Goal: Transaction & Acquisition: Purchase product/service

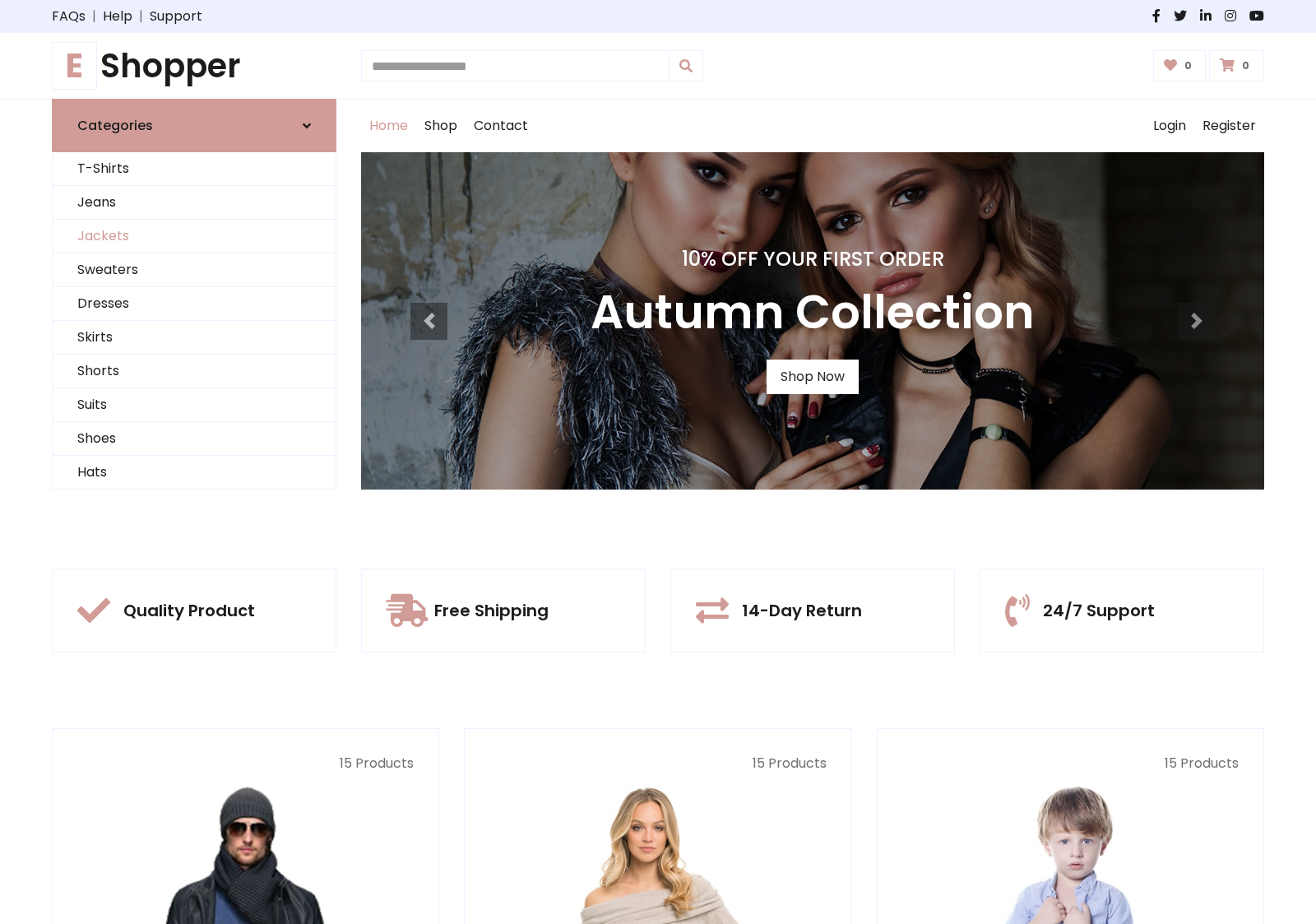
click at [194, 236] on link "Jackets" at bounding box center [195, 236] width 283 height 33
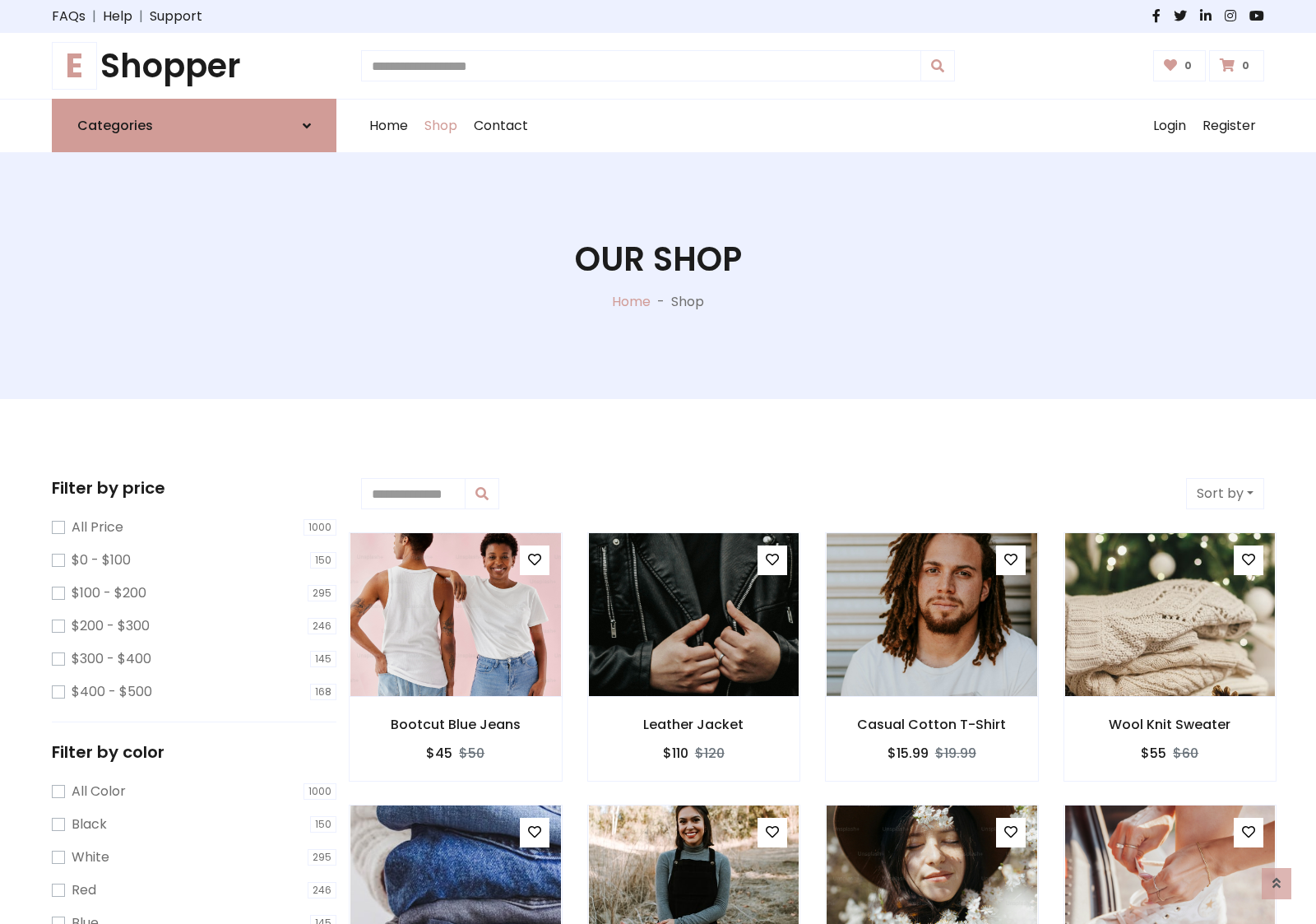
scroll to position [744, 0]
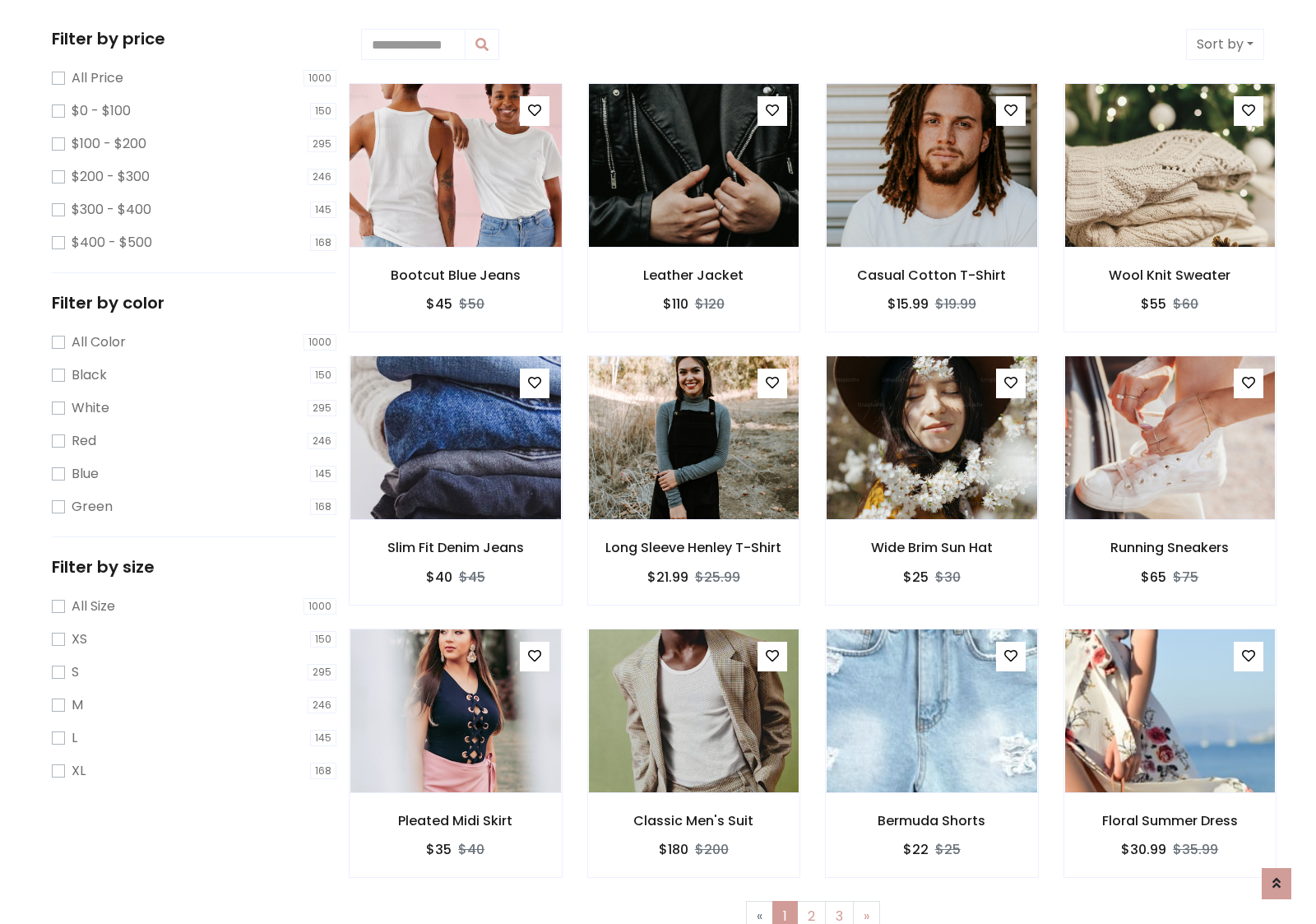
scroll to position [0, 0]
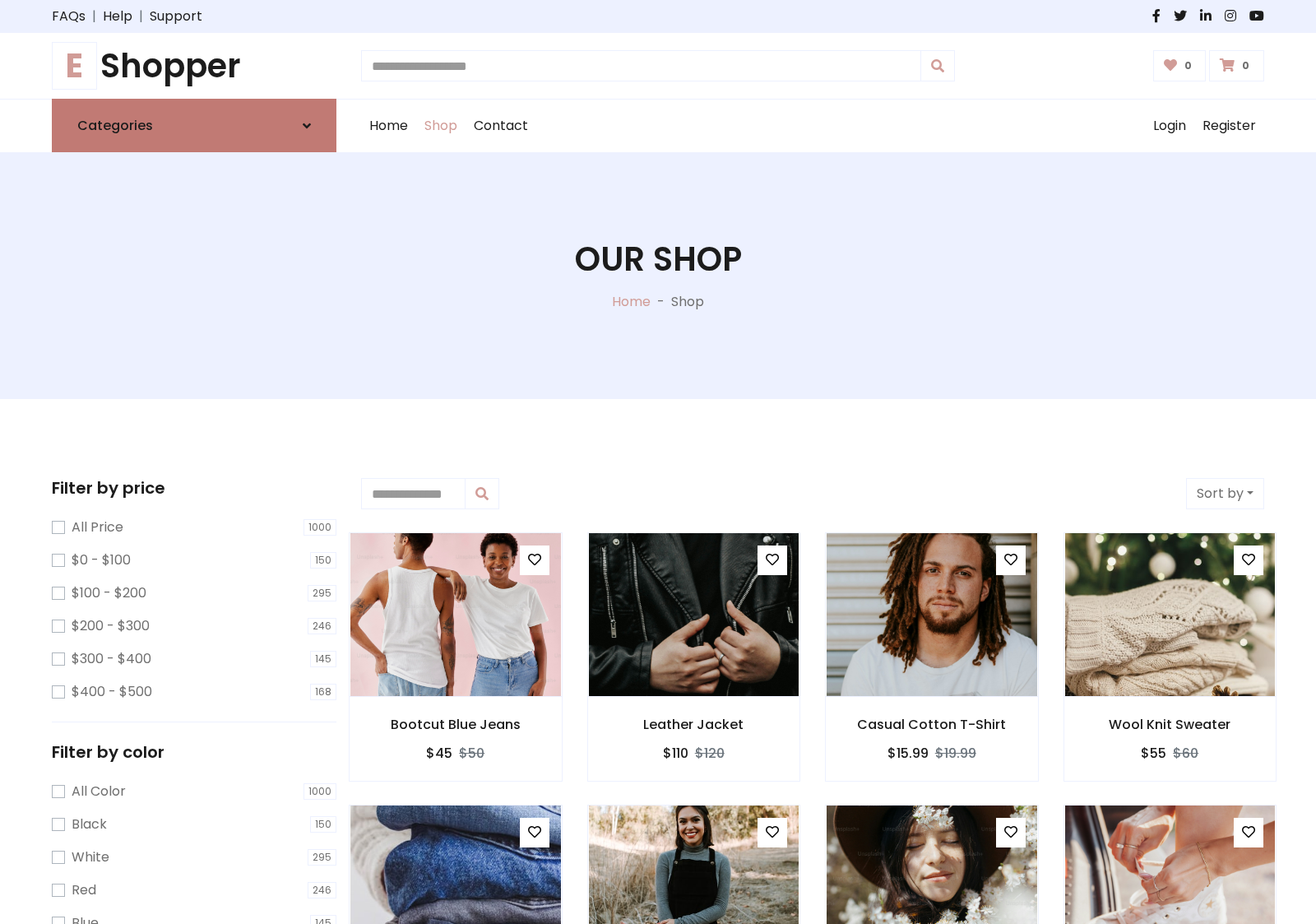
click at [194, 125] on link "Categories" at bounding box center [194, 125] width 284 height 53
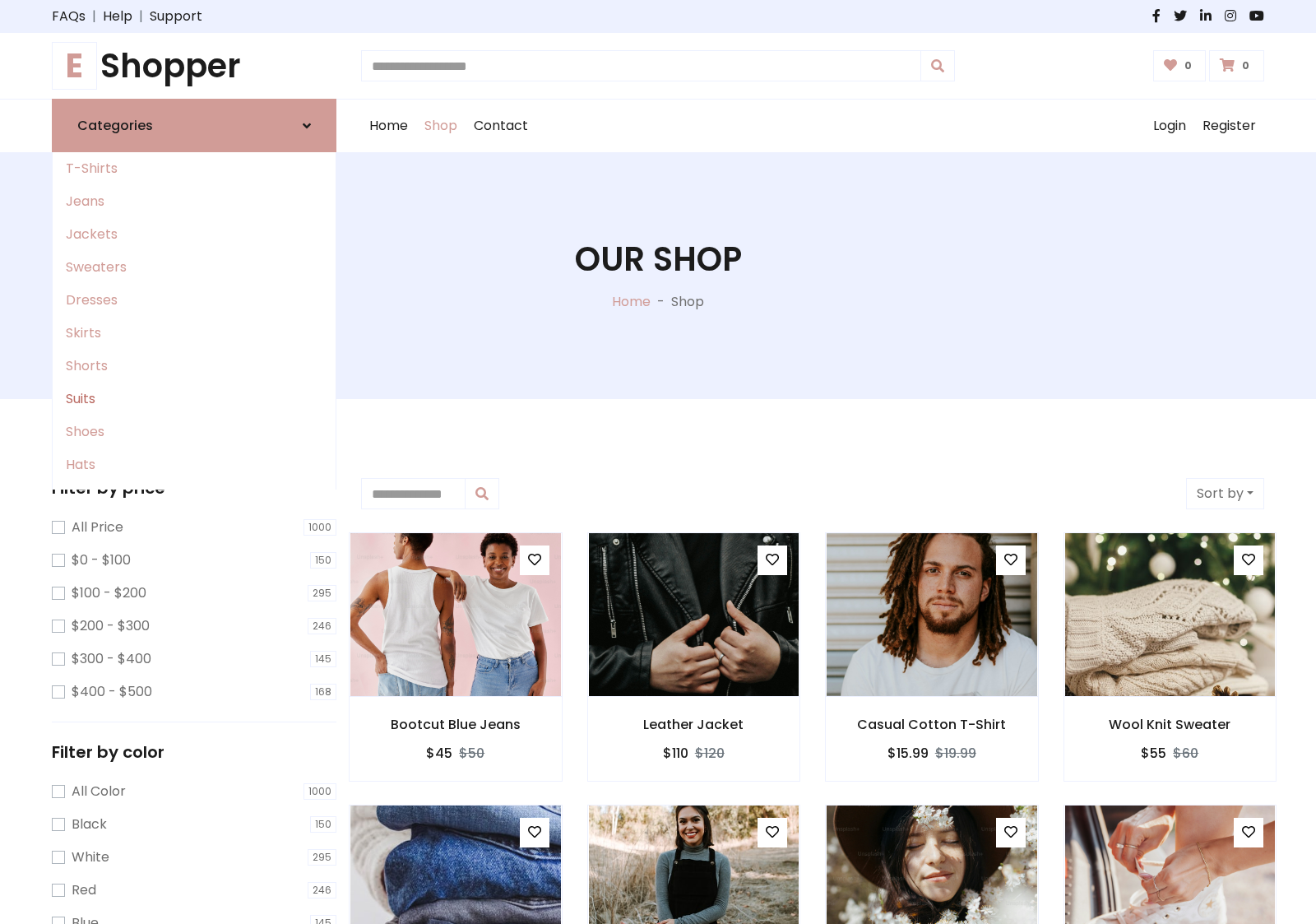
click at [194, 399] on link "Suits" at bounding box center [195, 399] width 283 height 32
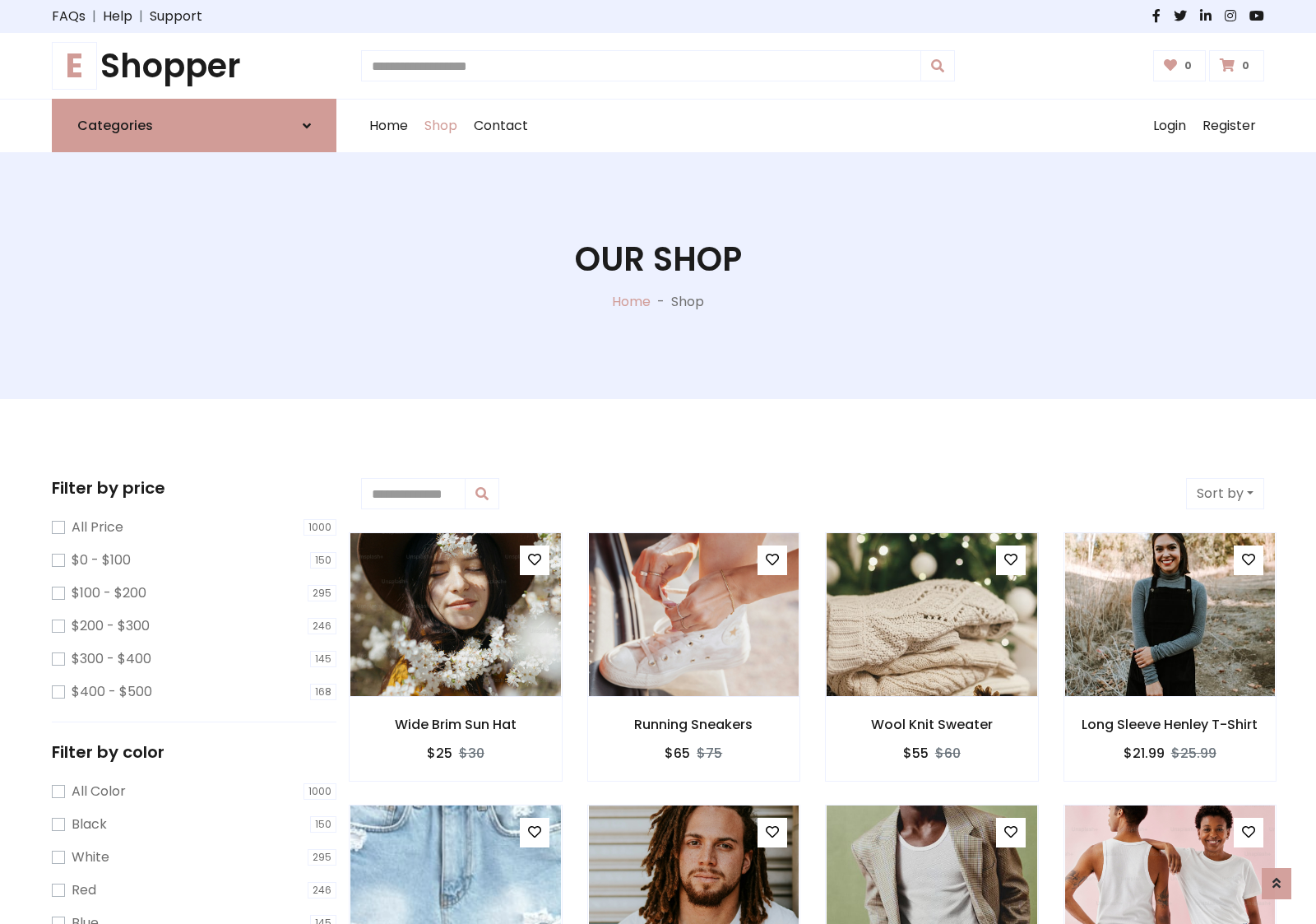
scroll to position [908, 0]
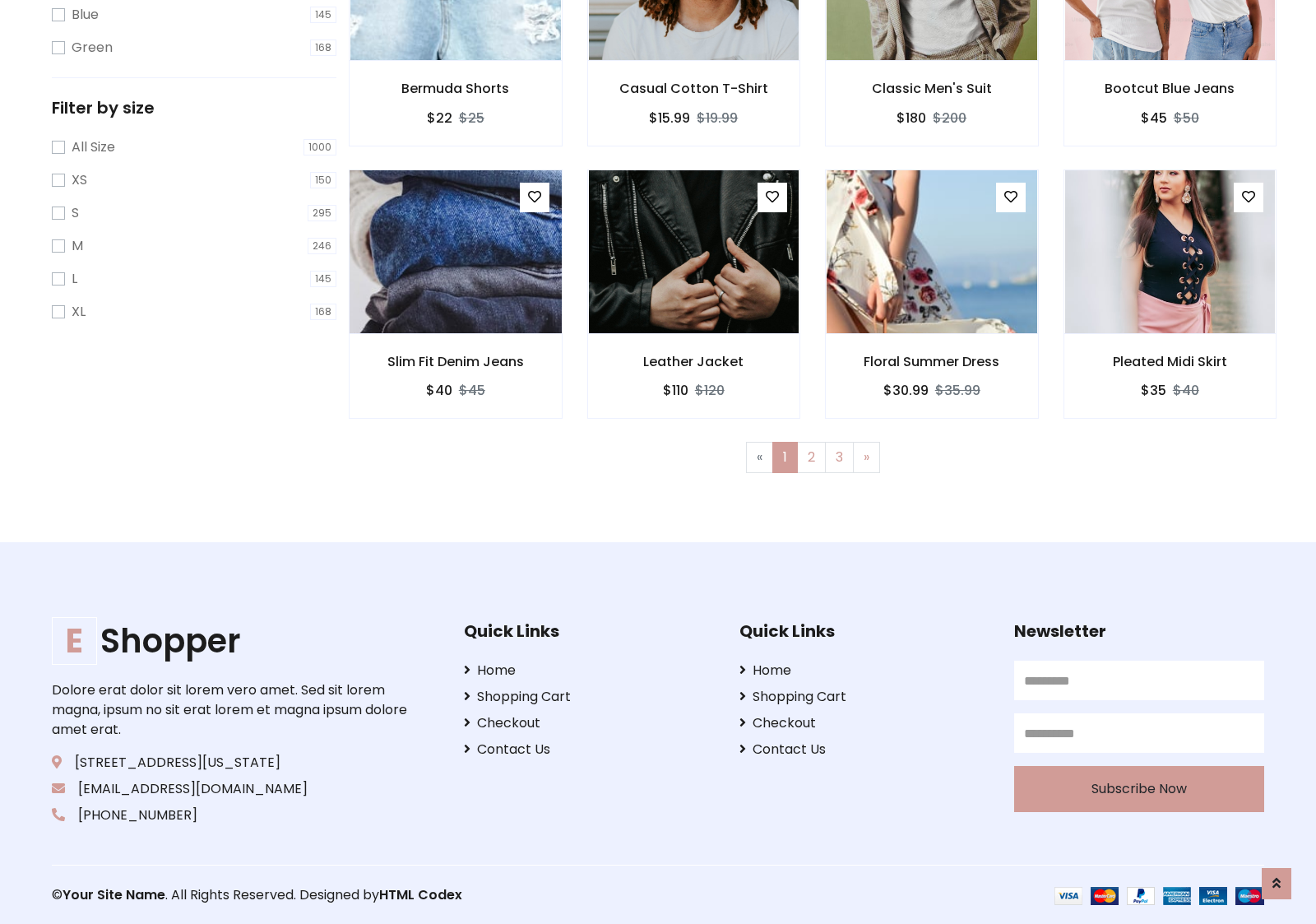
click at [454, 251] on img at bounding box center [454, 251] width 253 height 395
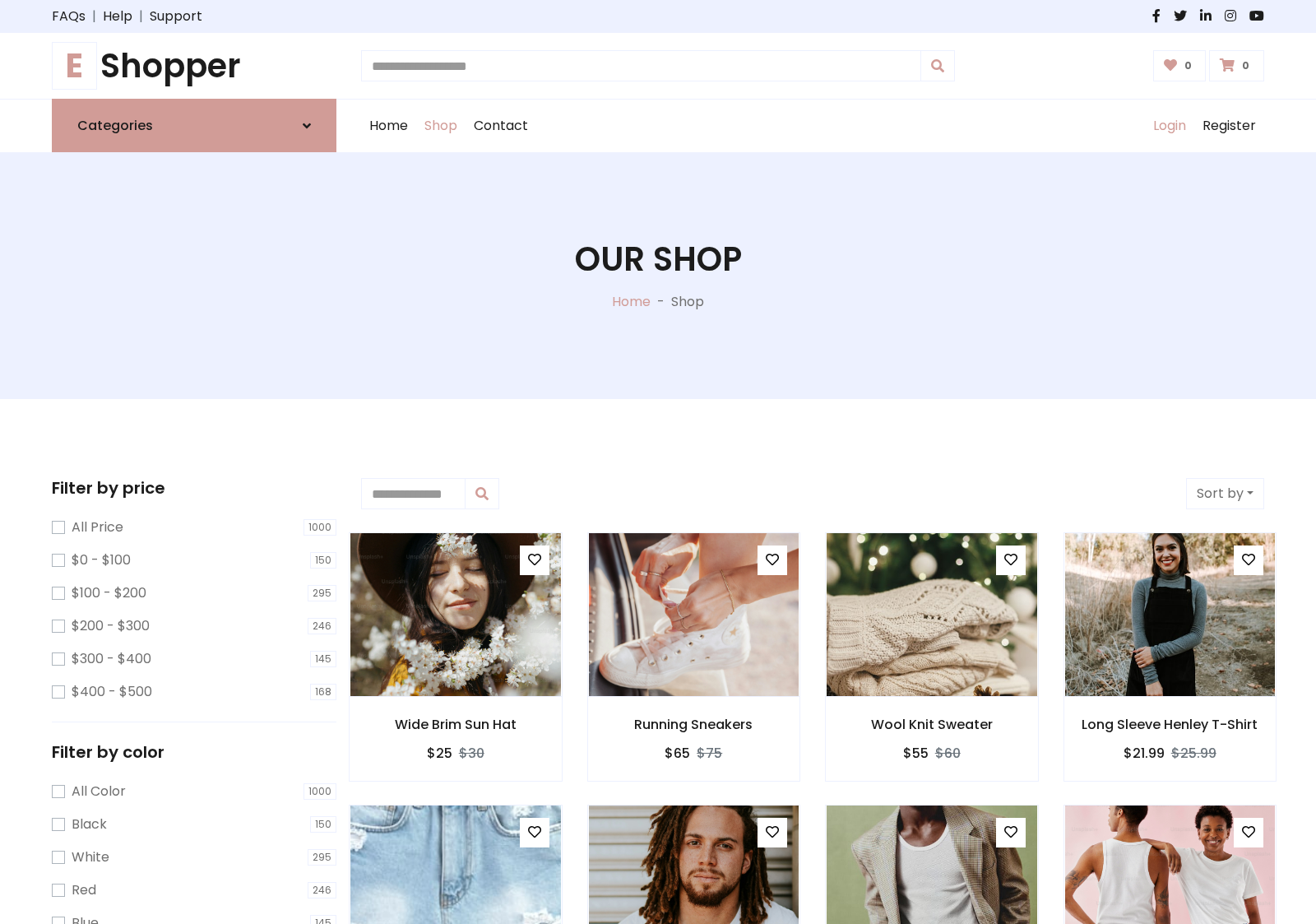
click at [1168, 126] on link "Login" at bounding box center [1169, 126] width 49 height 53
click at [307, 125] on icon at bounding box center [307, 125] width 8 height 13
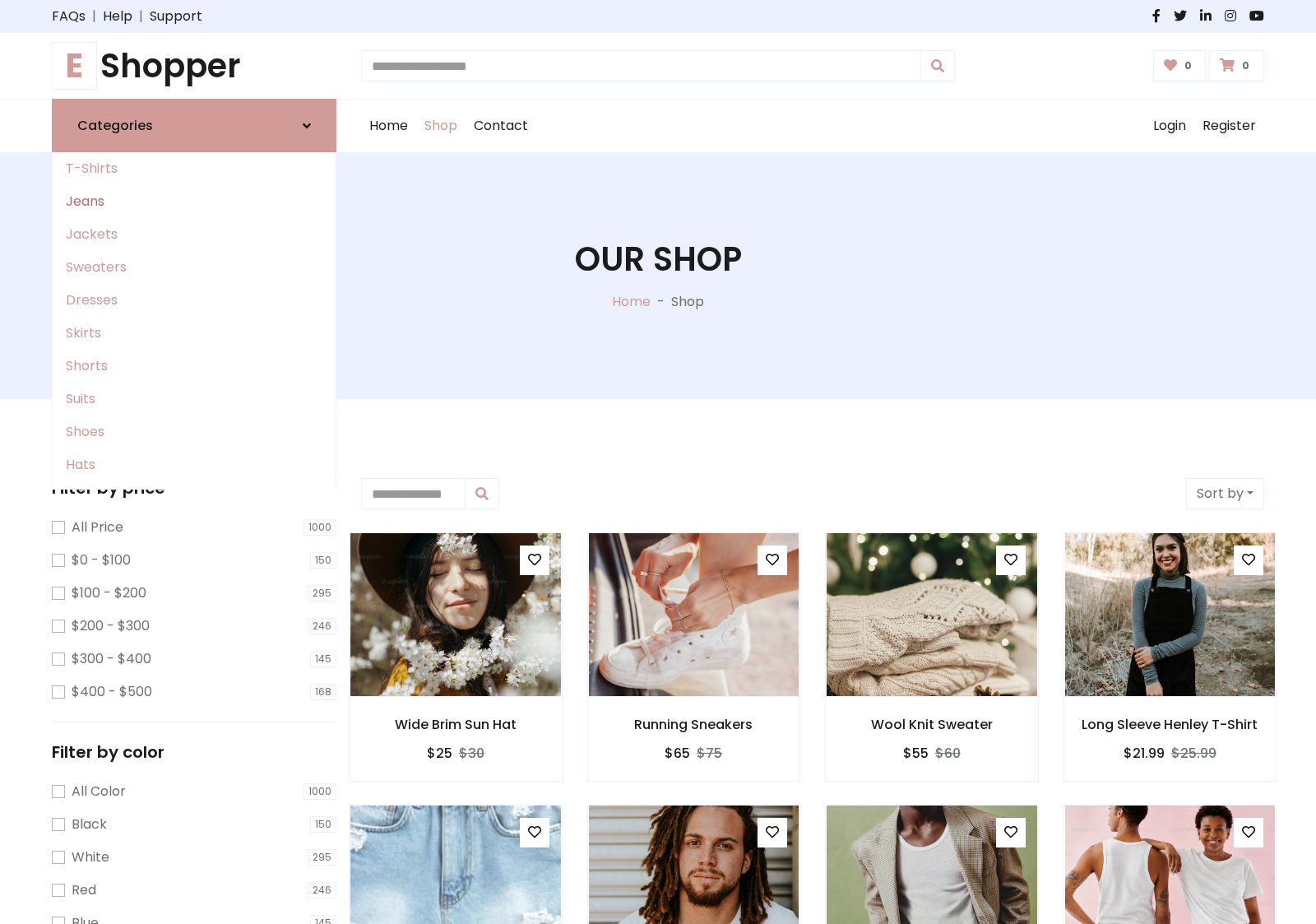
click at [194, 202] on link "Jeans" at bounding box center [195, 201] width 283 height 32
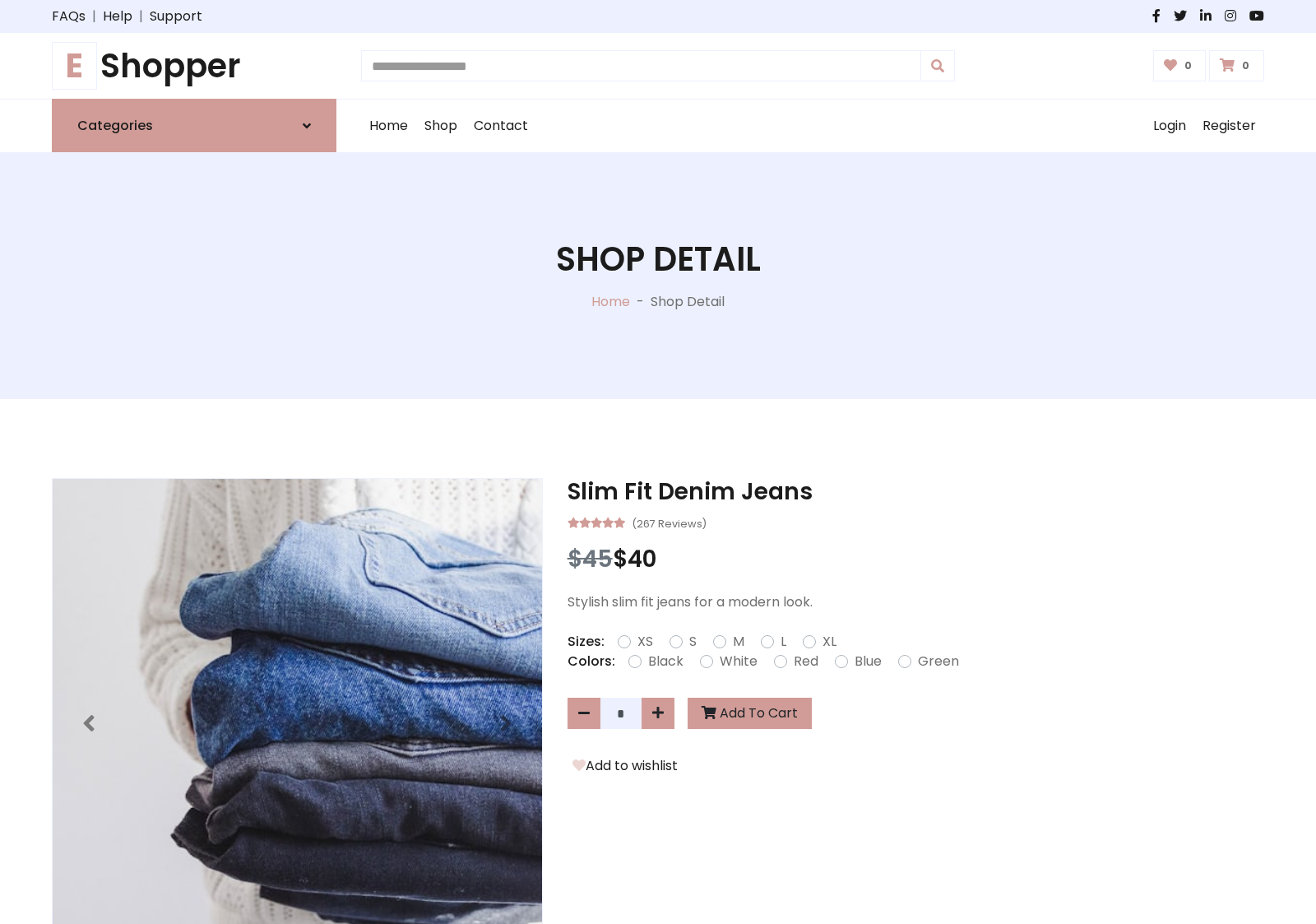
scroll to position [1167, 0]
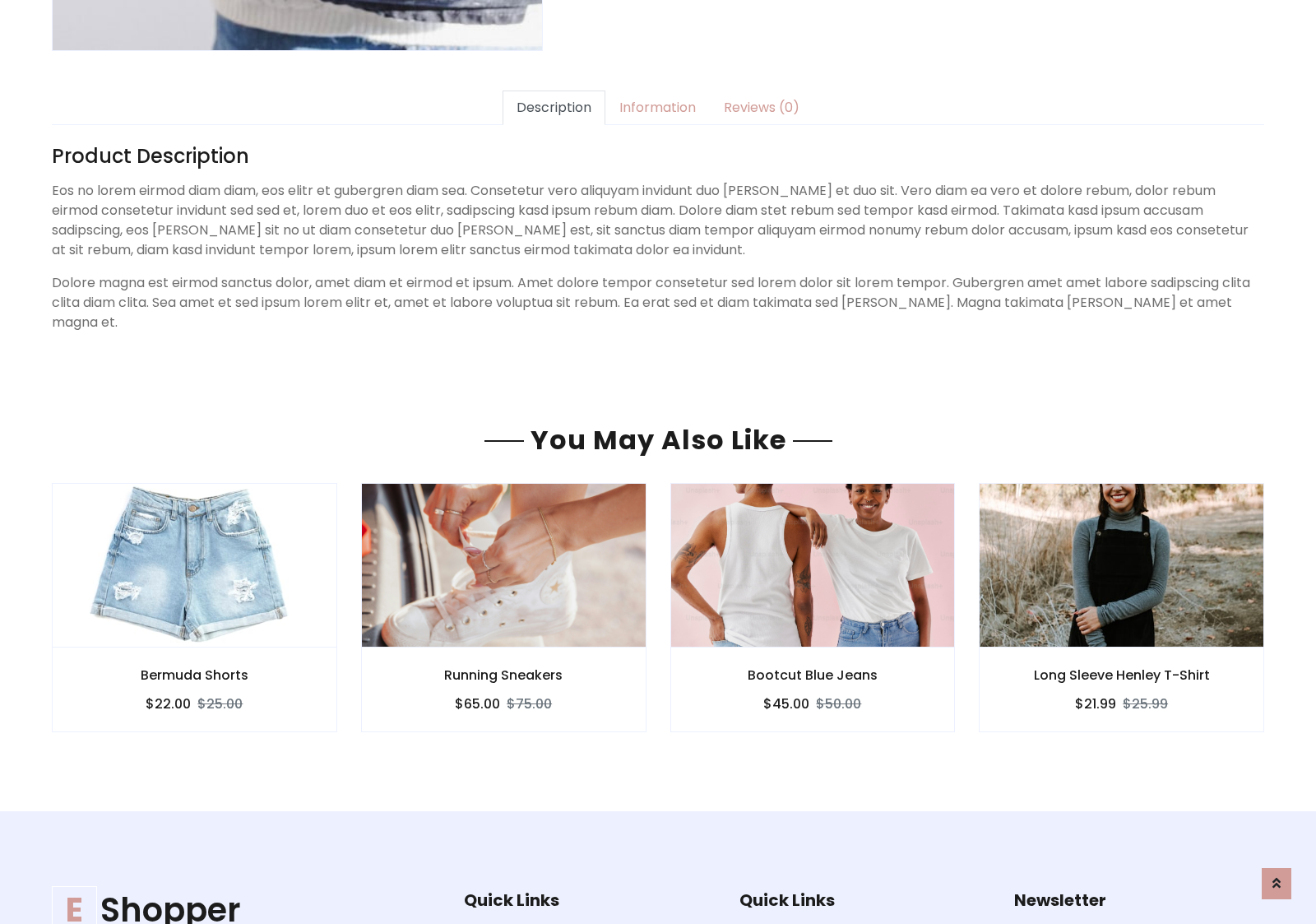
scroll to position [1167, 0]
